Goal: Task Accomplishment & Management: Complete application form

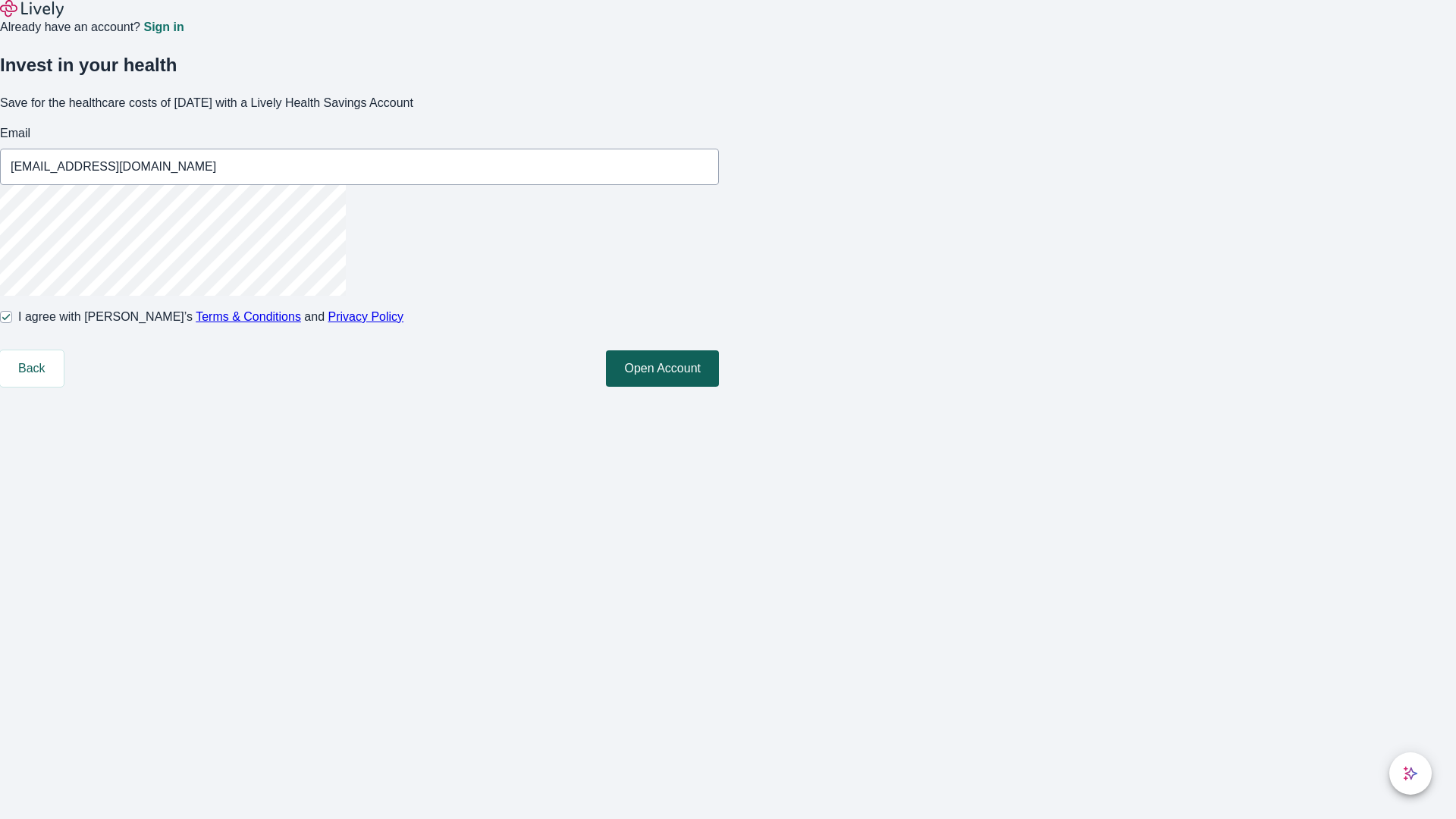
click at [719, 386] on button "Open Account" at bounding box center [663, 368] width 113 height 37
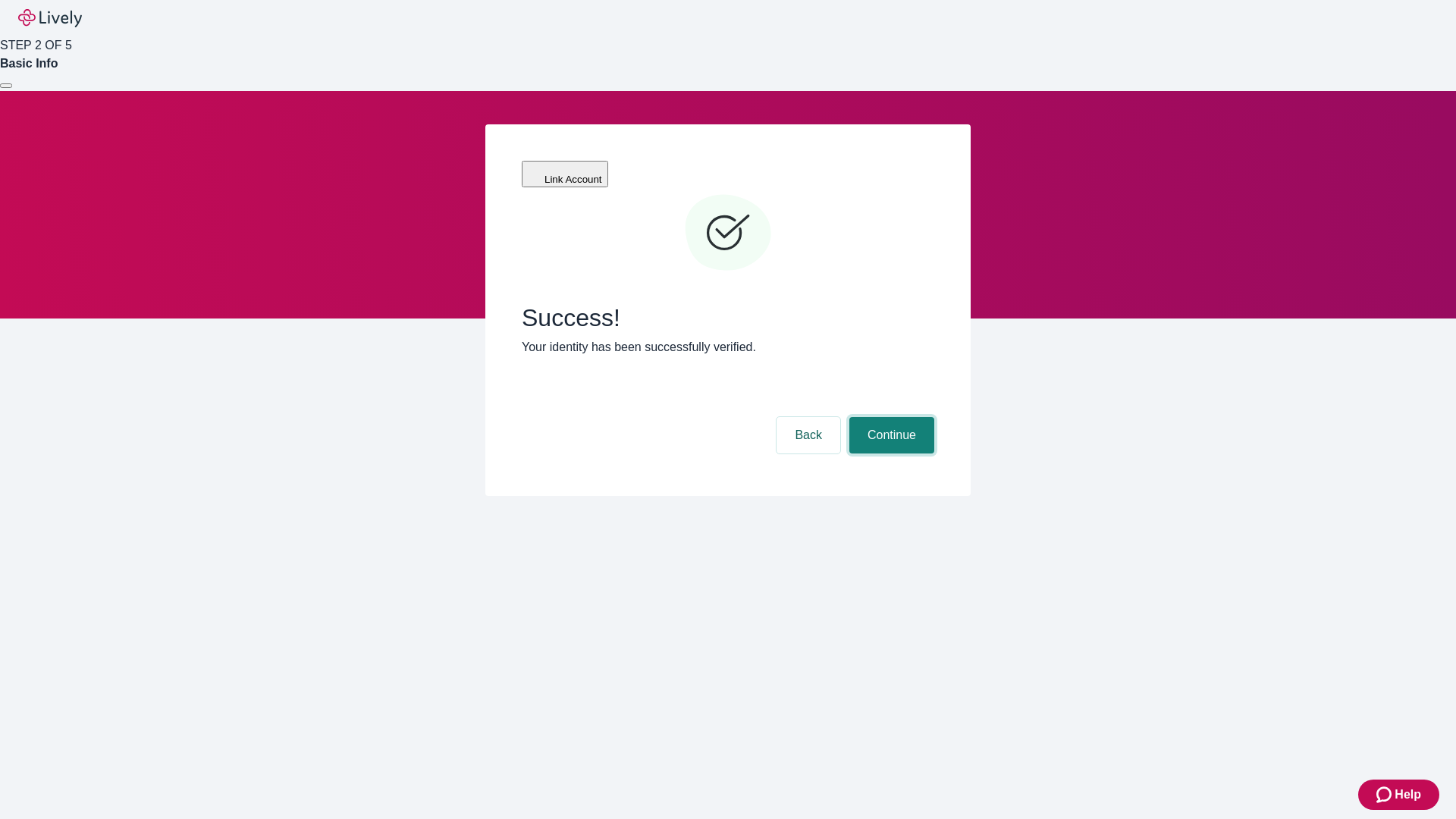
click at [890, 417] on button "Continue" at bounding box center [892, 435] width 85 height 37
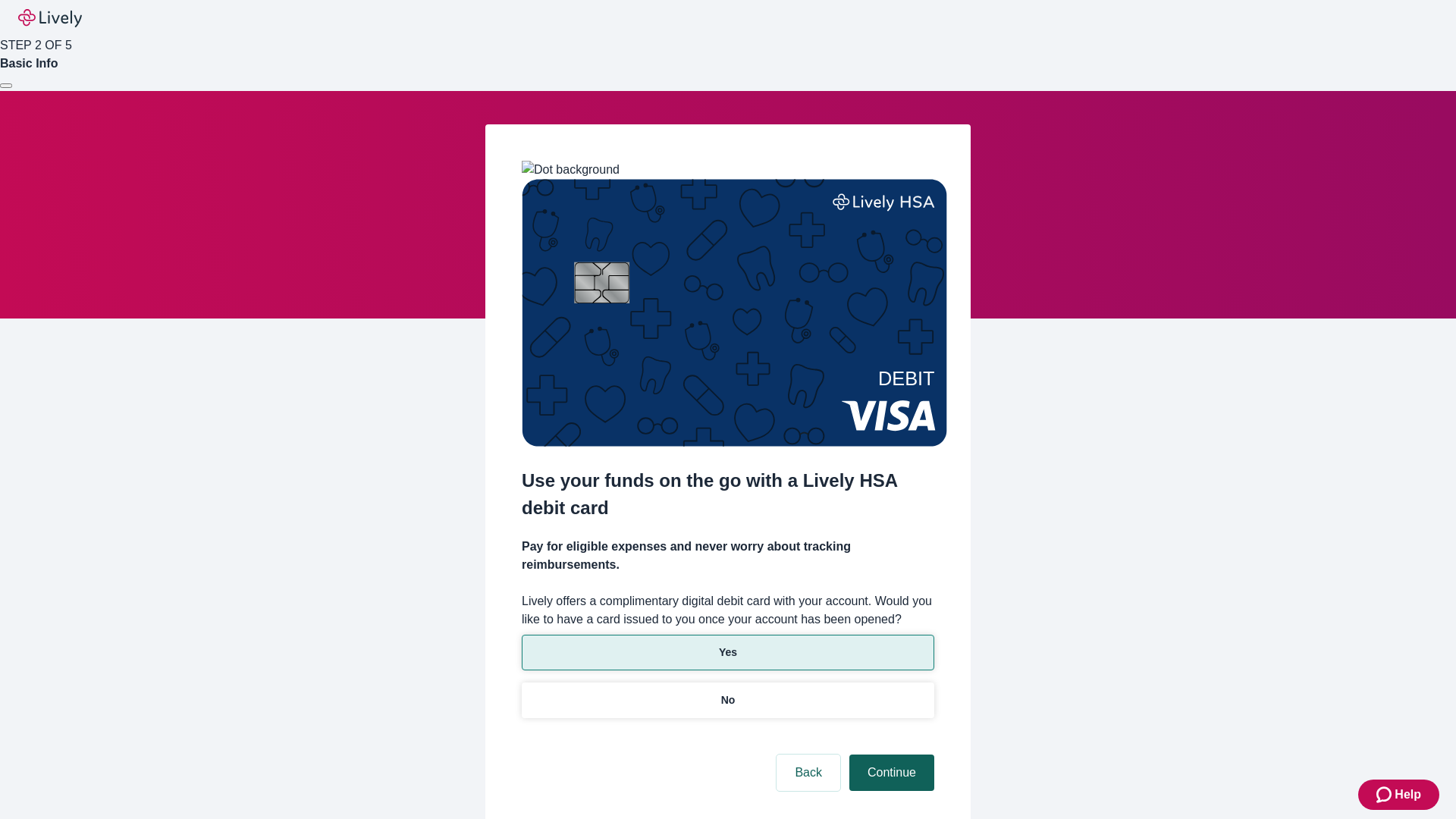
click at [727, 692] on p "No" at bounding box center [729, 700] width 14 height 16
click at [890, 755] on button "Continue" at bounding box center [892, 773] width 85 height 37
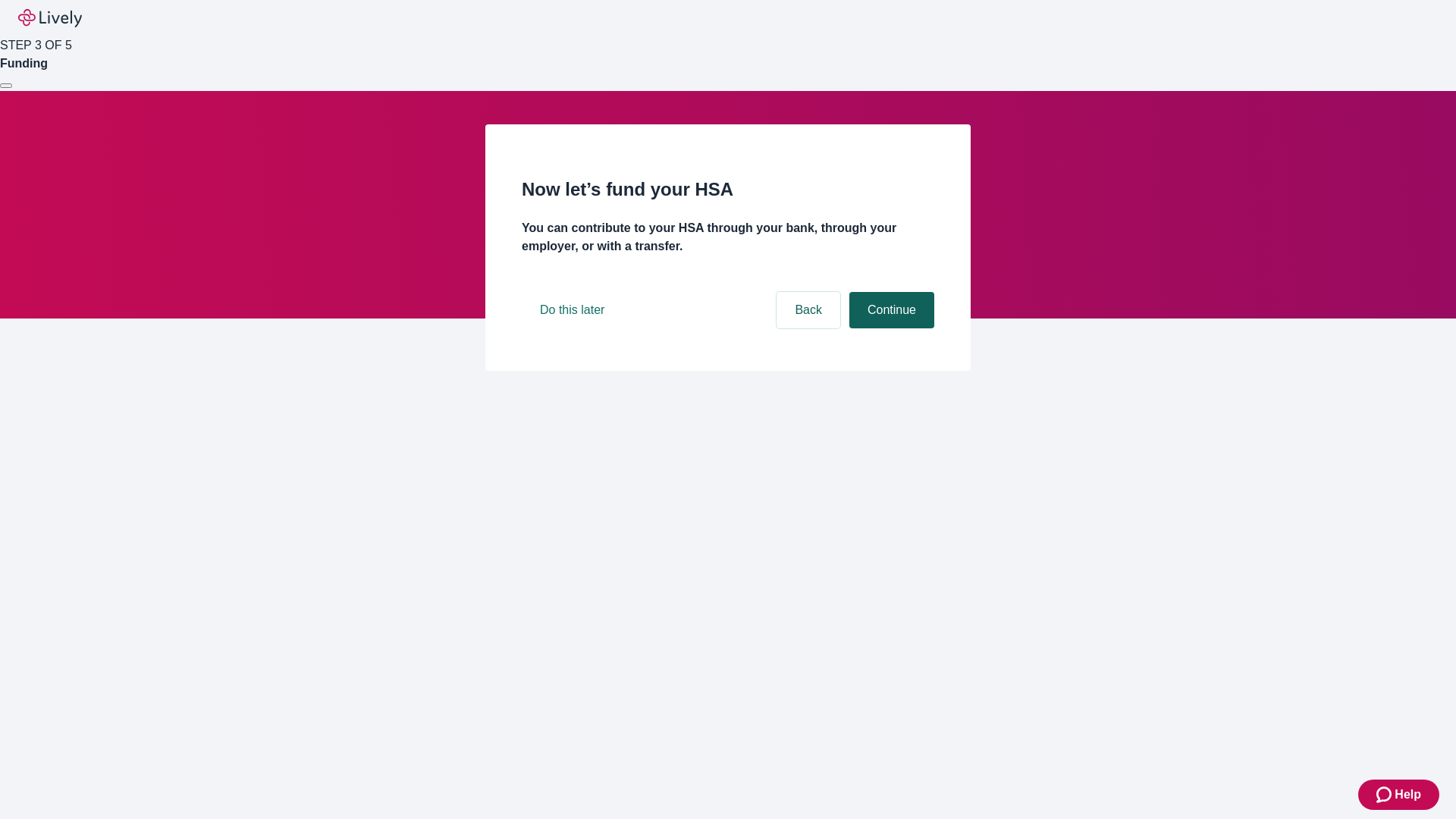
click at [890, 328] on button "Continue" at bounding box center [892, 310] width 85 height 37
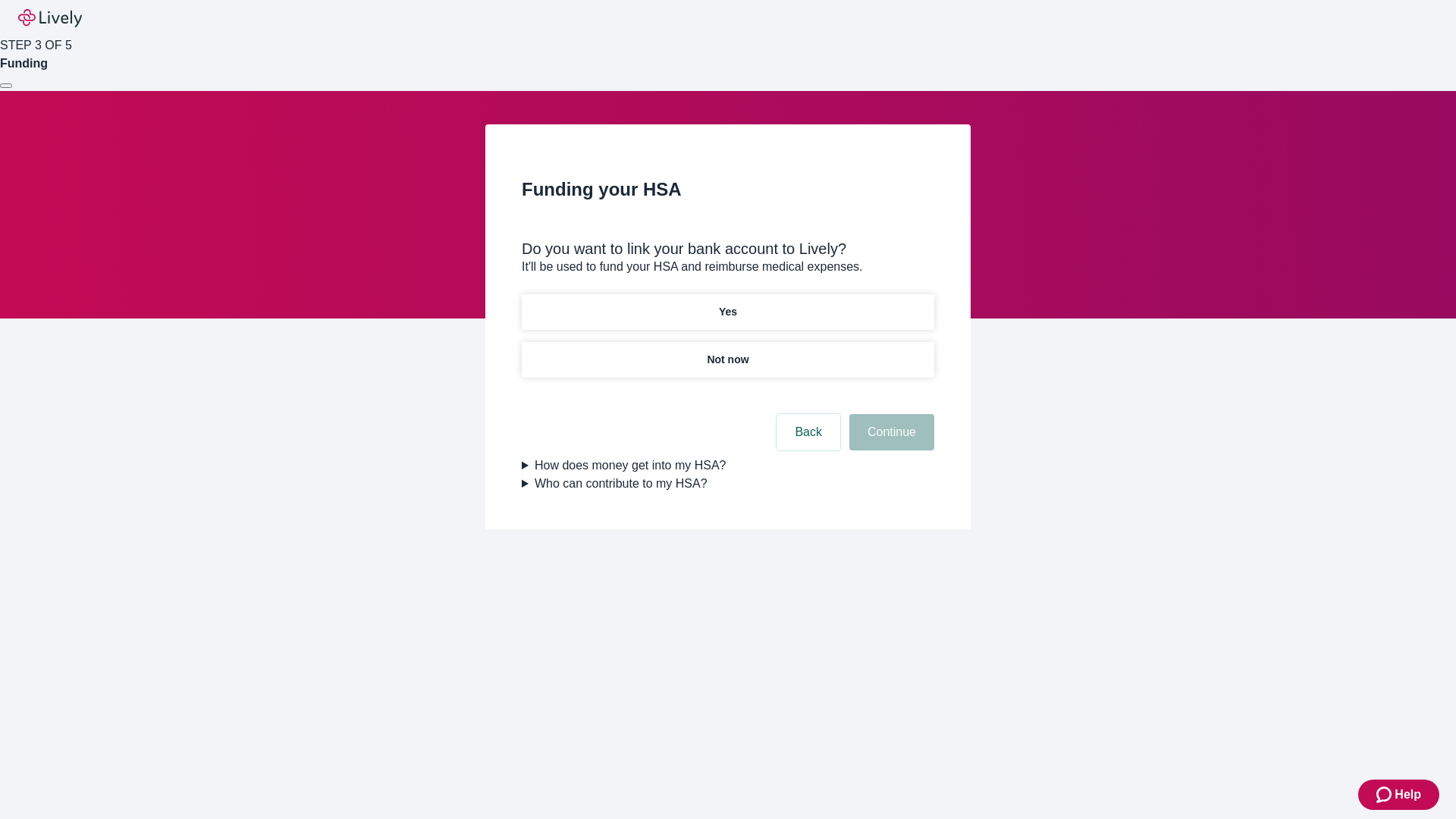
click at [727, 351] on p "Not now" at bounding box center [728, 359] width 41 height 16
click at [890, 441] on button "Continue" at bounding box center [892, 433] width 85 height 37
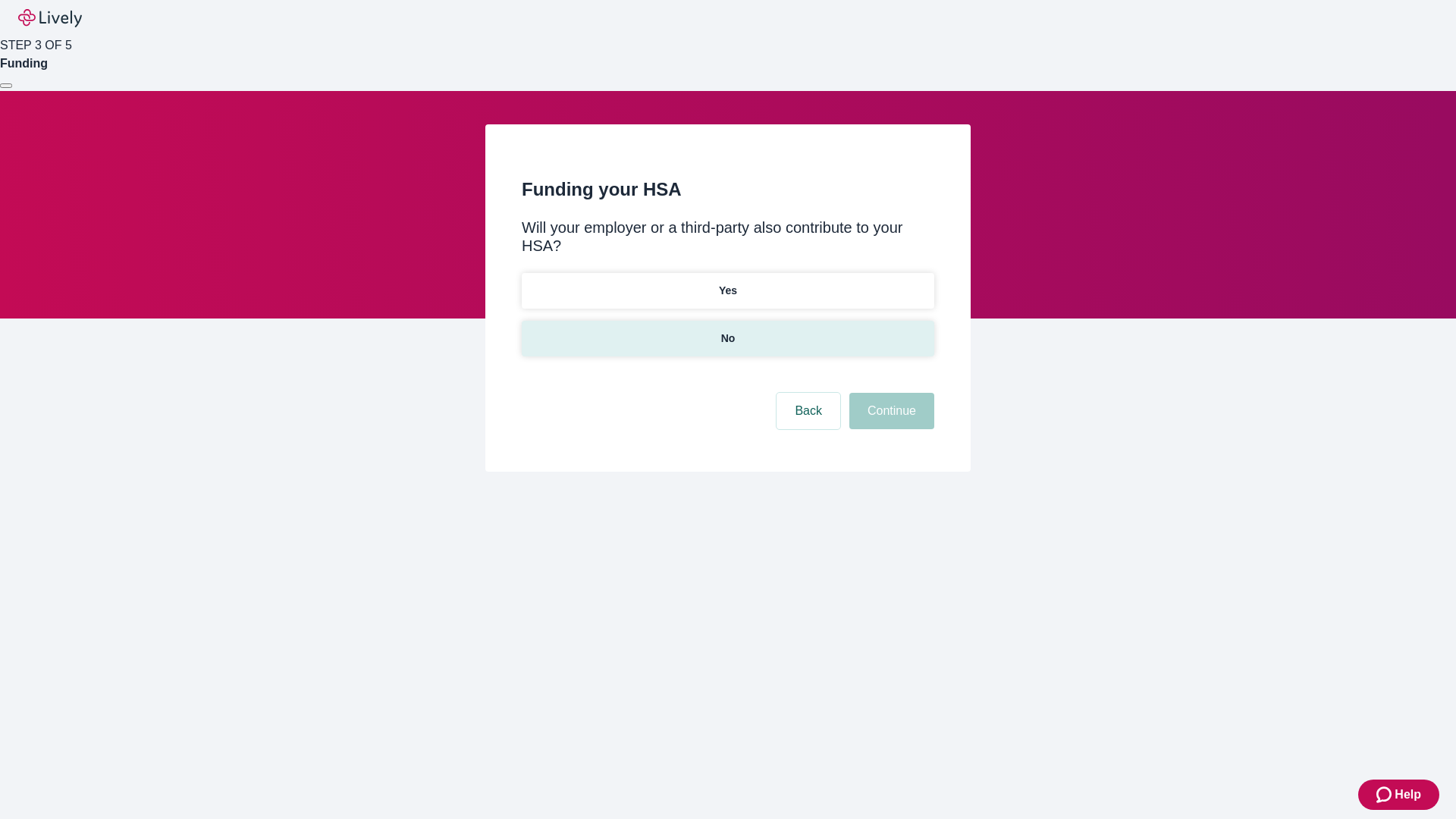
click at [727, 331] on p "No" at bounding box center [729, 339] width 14 height 16
click at [890, 393] on button "Continue" at bounding box center [892, 411] width 85 height 37
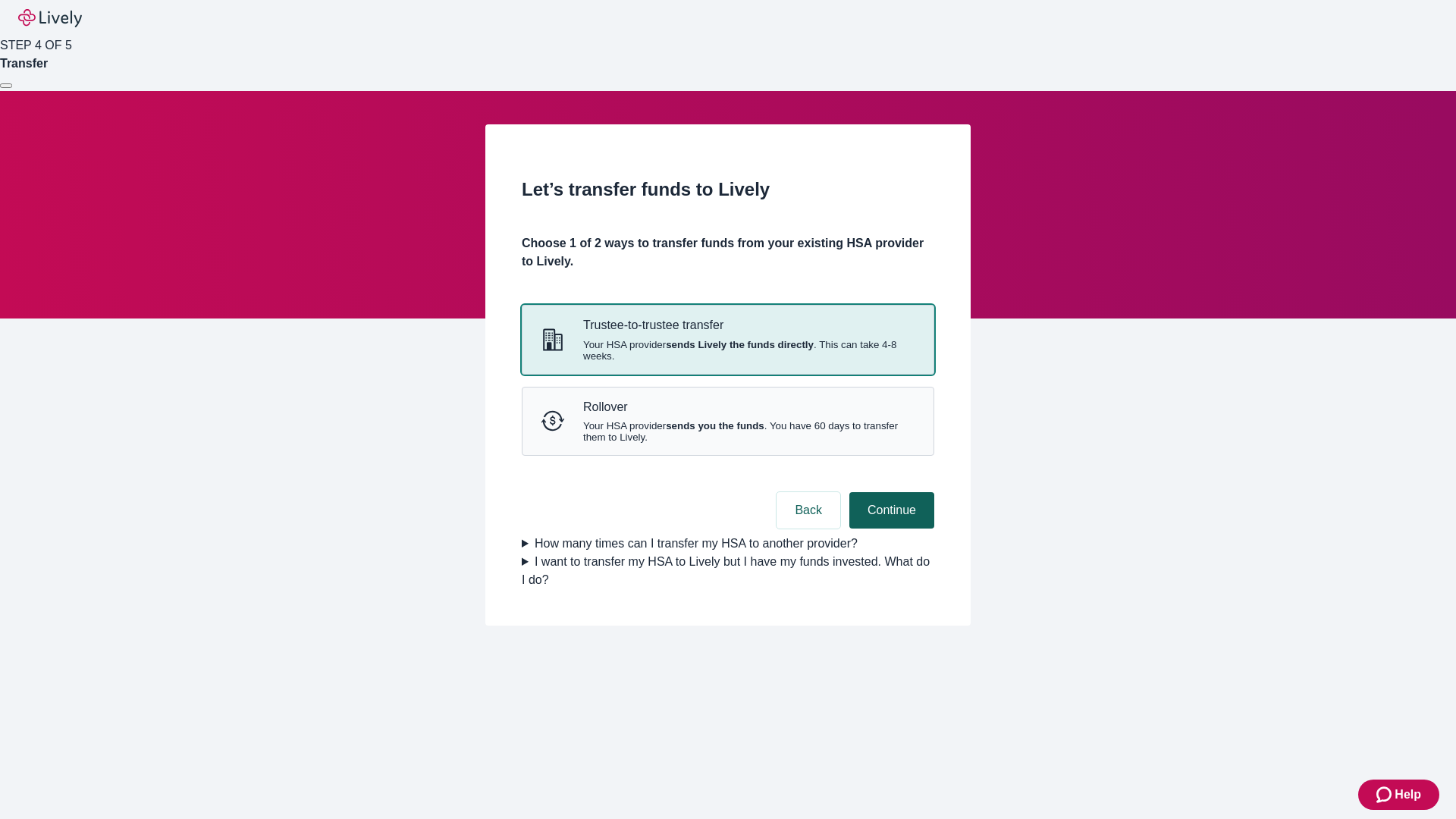
click at [727, 350] on strong "sends Lively the funds directly" at bounding box center [740, 344] width 148 height 11
click at [890, 528] on button "Continue" at bounding box center [892, 510] width 85 height 37
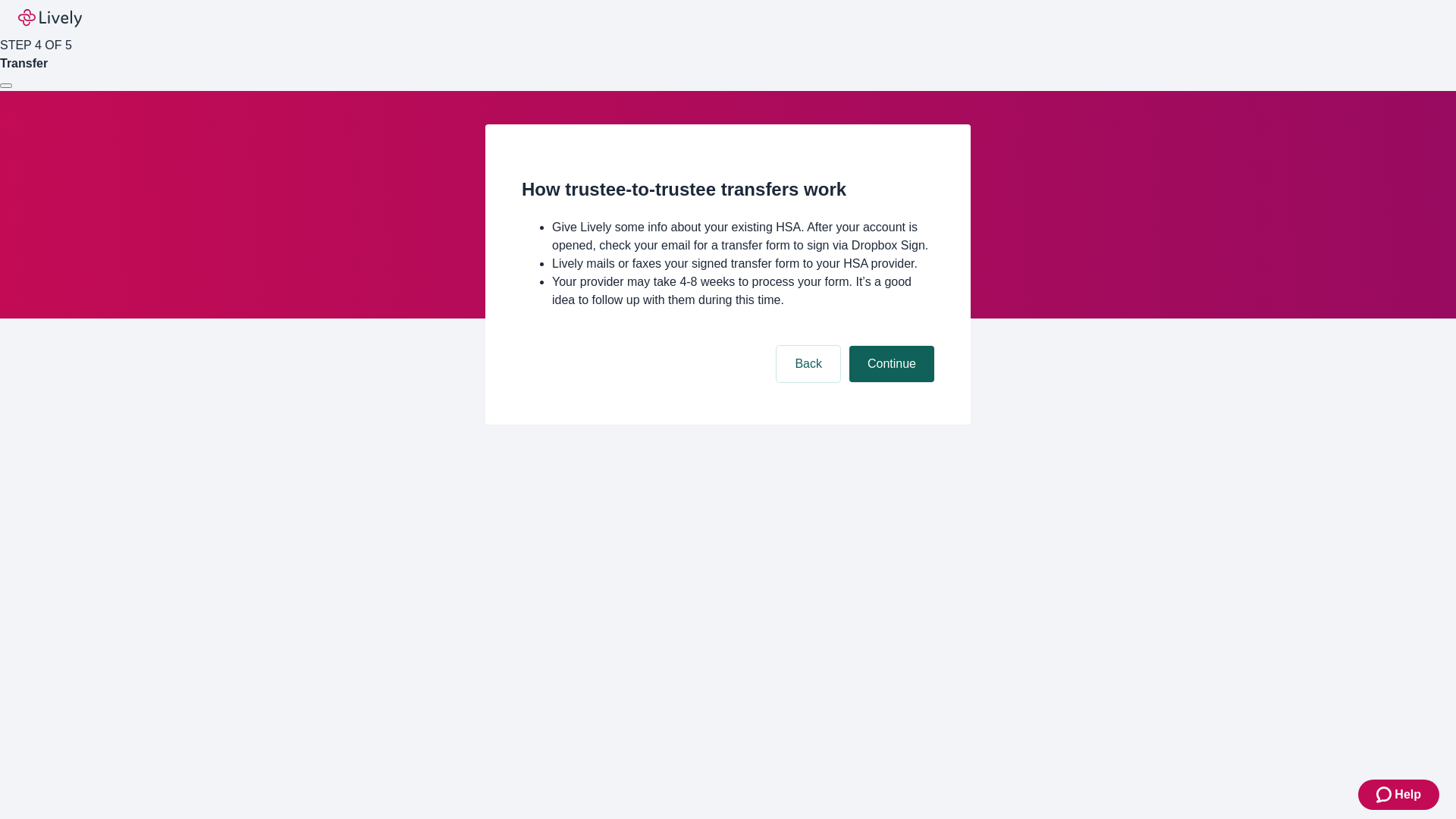
click at [890, 382] on button "Continue" at bounding box center [892, 364] width 85 height 37
